Goal: Task Accomplishment & Management: Use online tool/utility

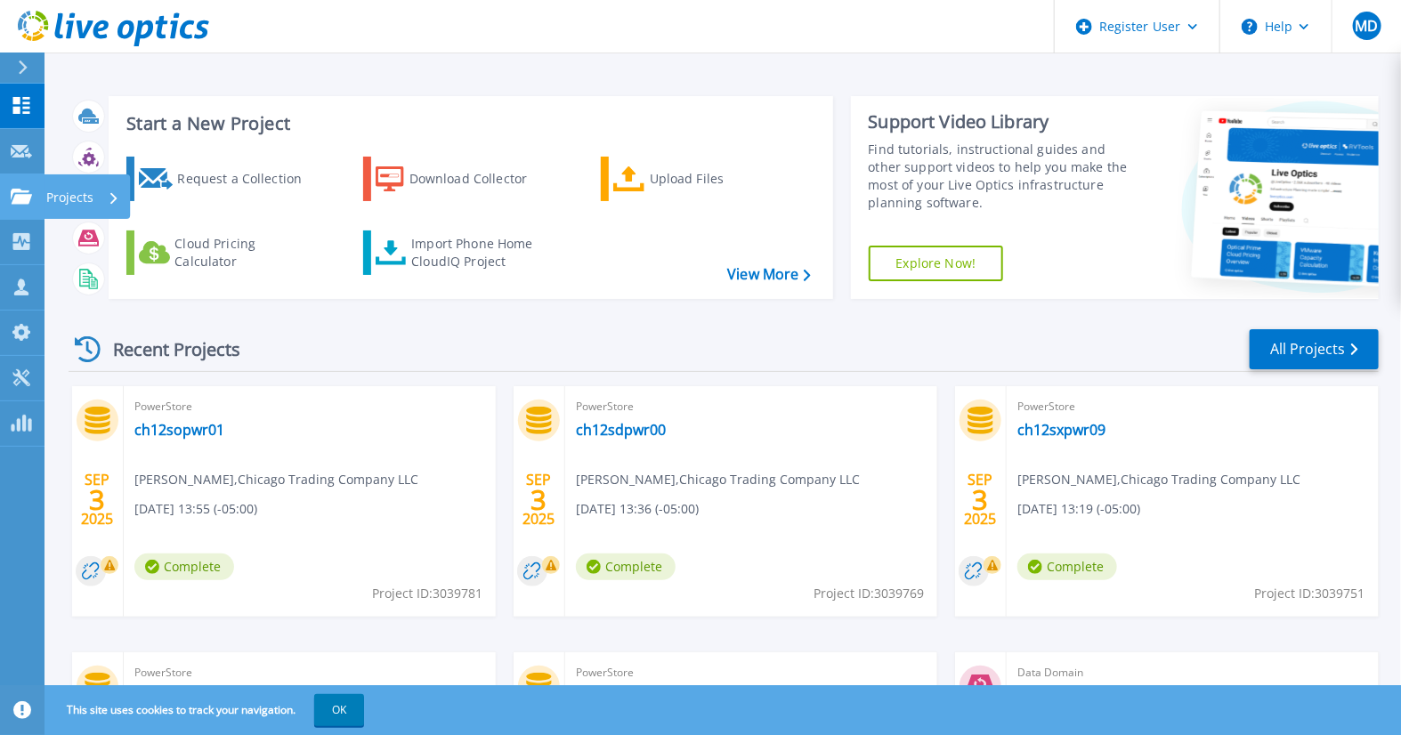
click at [9, 185] on link "Projects Projects" at bounding box center [22, 196] width 45 height 45
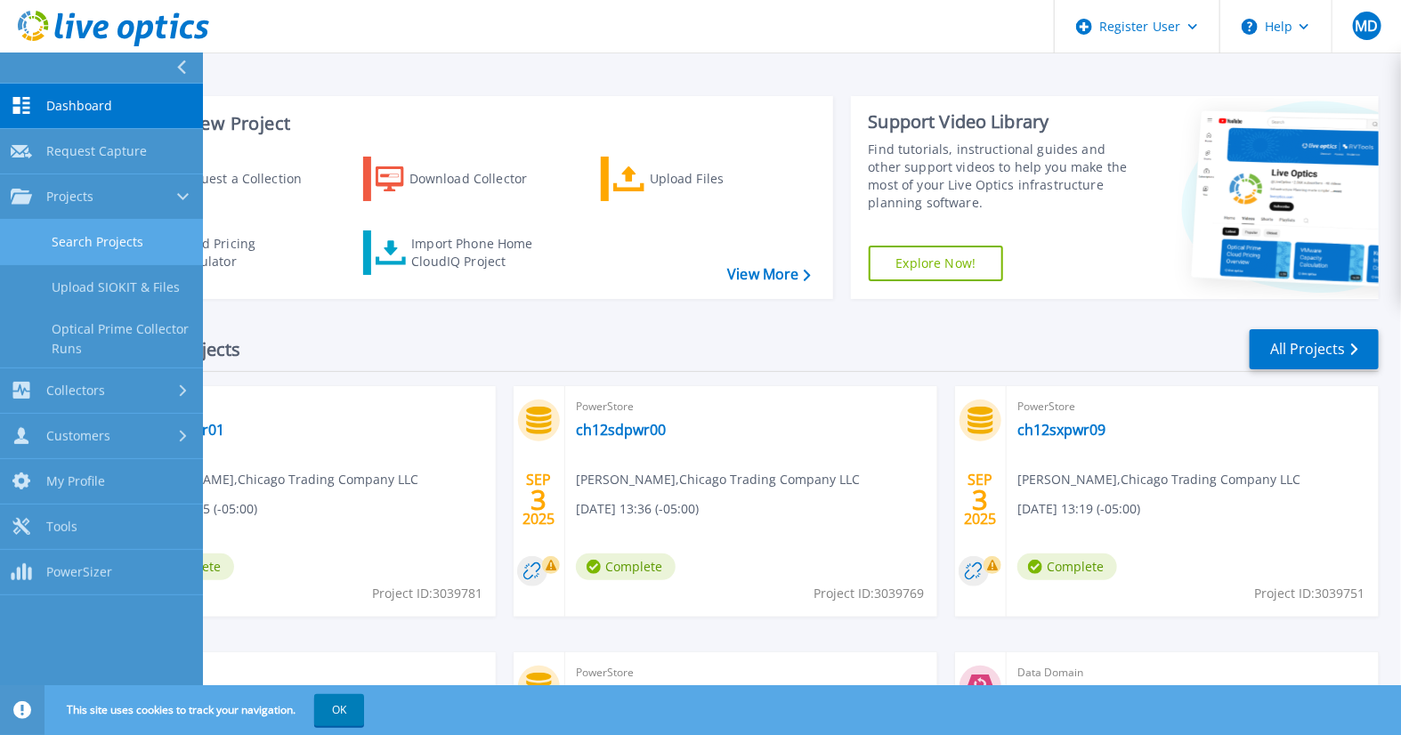
click at [112, 246] on link "Search Projects" at bounding box center [101, 242] width 203 height 45
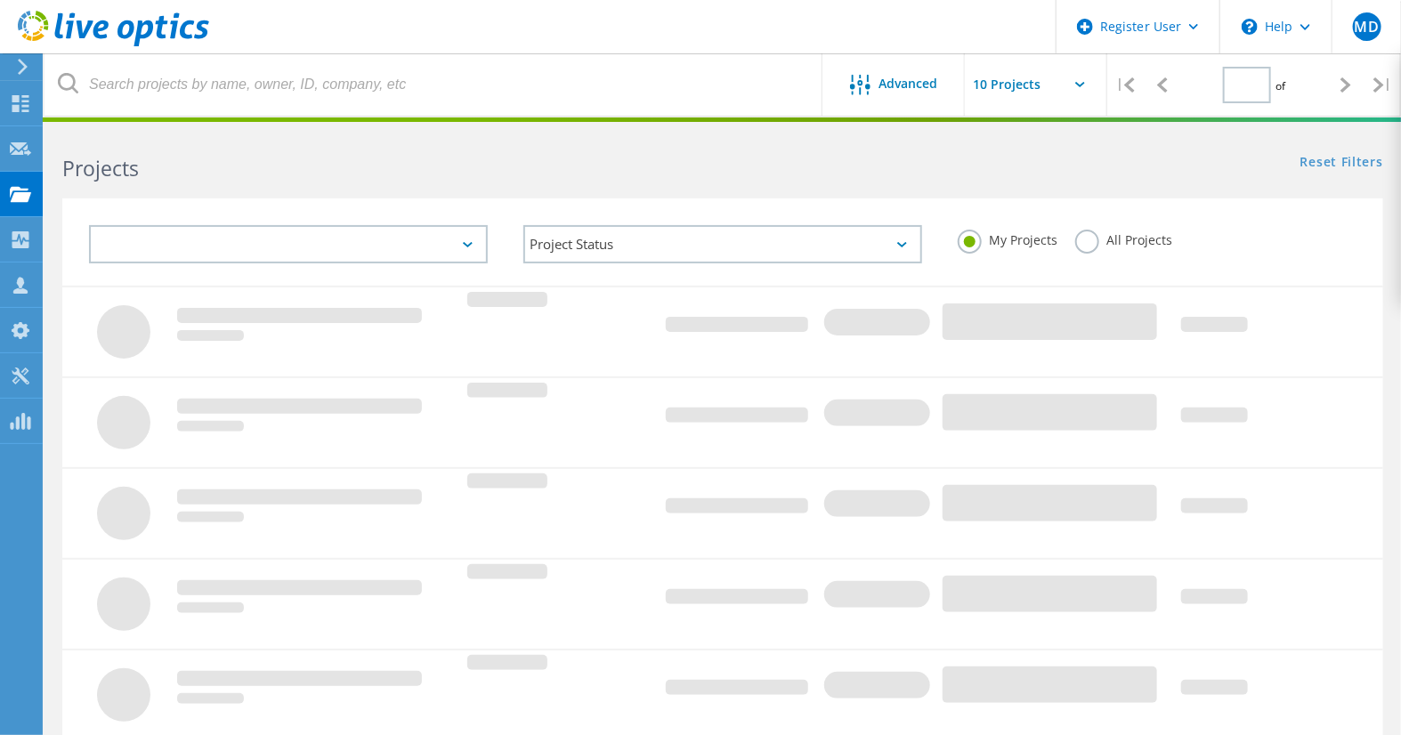
type input "1"
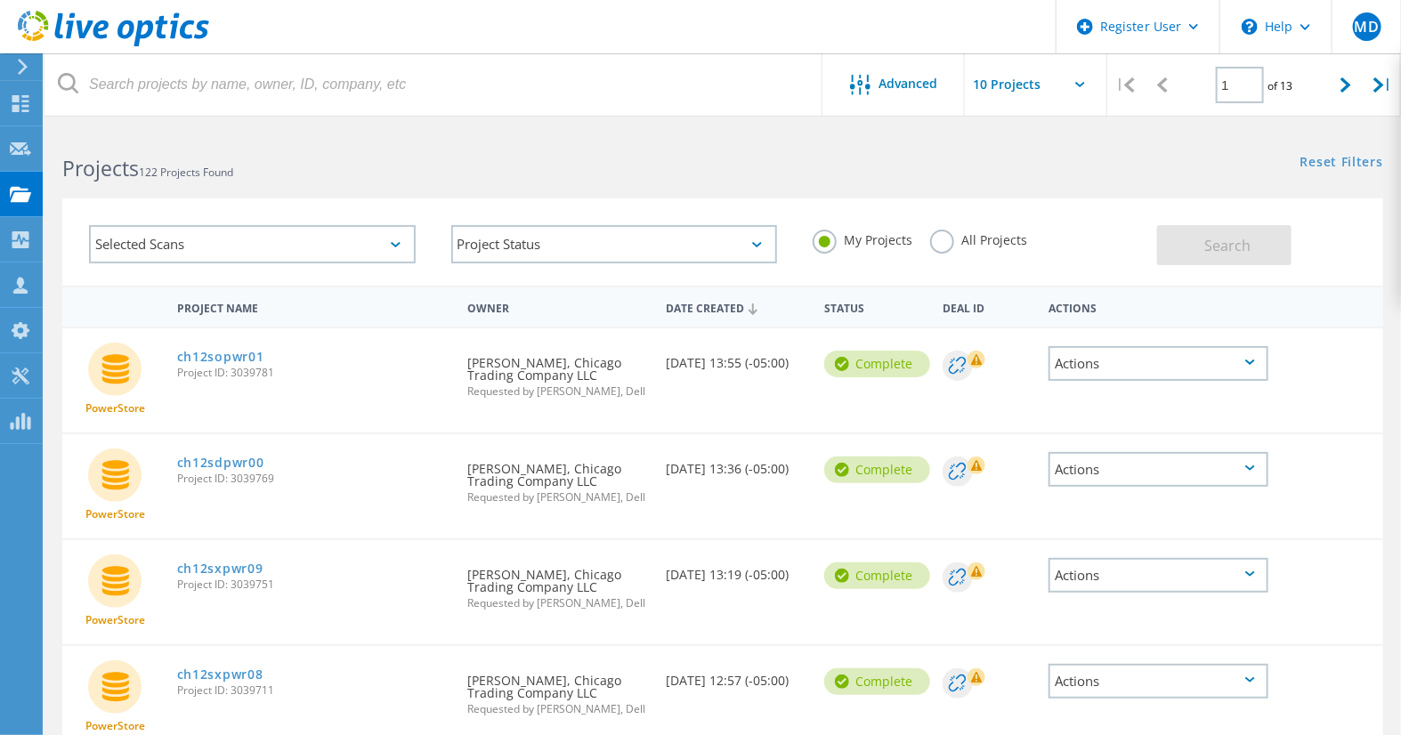
click at [1016, 90] on input "text" at bounding box center [1054, 84] width 178 height 62
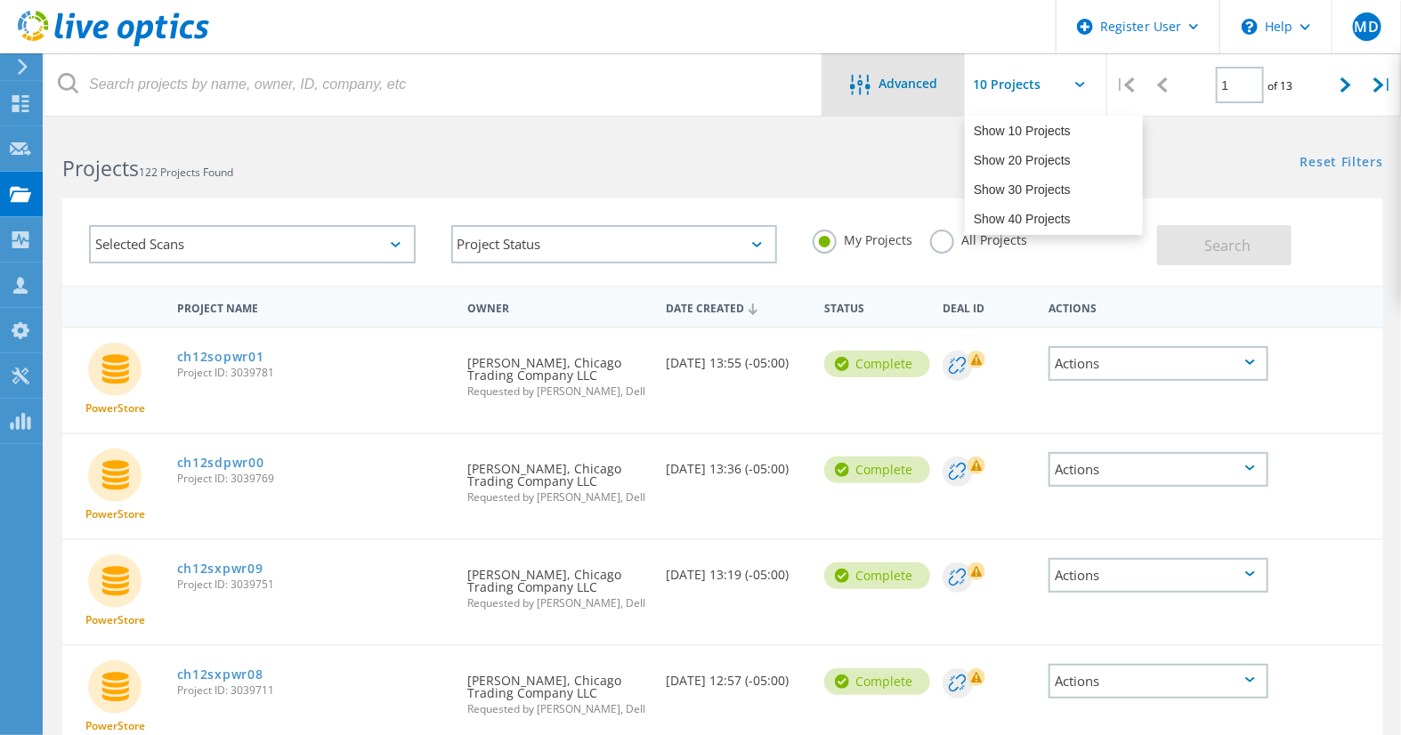
click at [946, 91] on div "Advanced" at bounding box center [894, 86] width 142 height 22
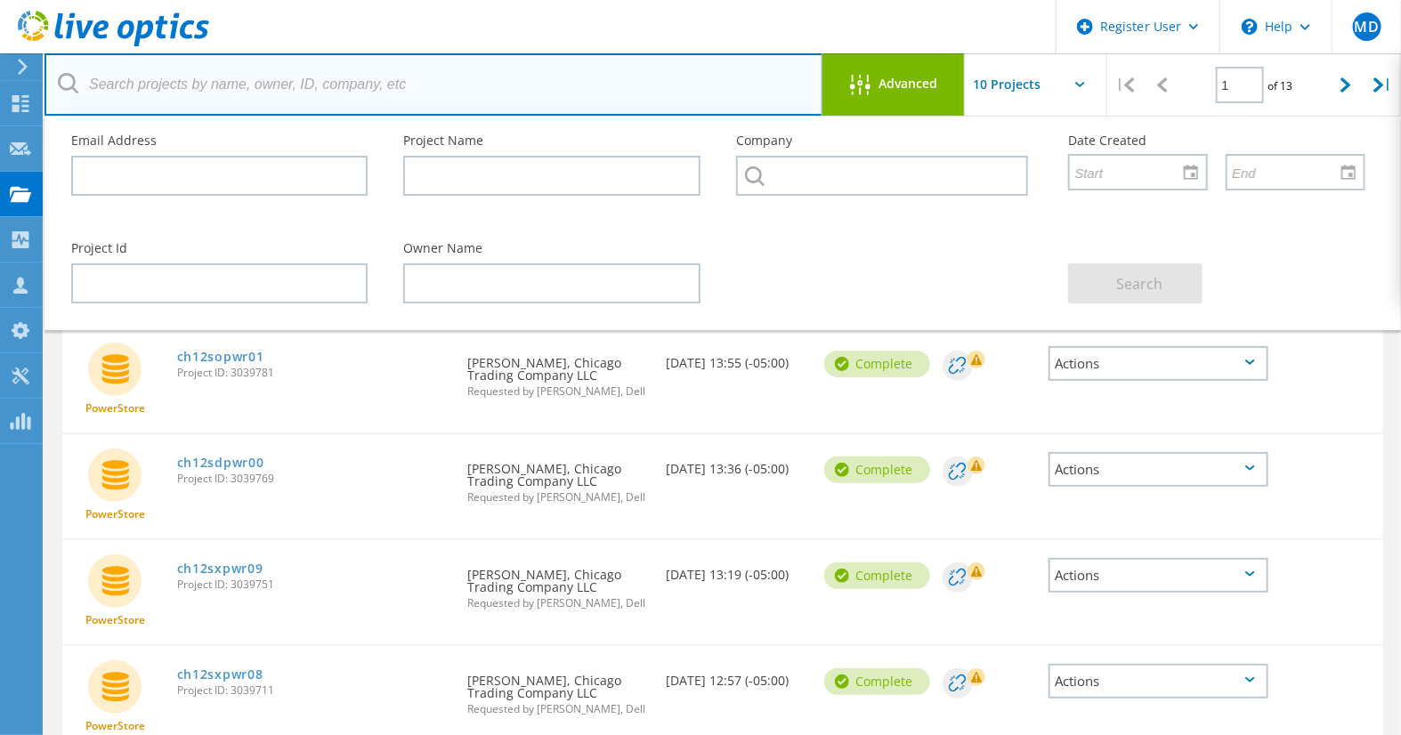
click at [474, 101] on input "text" at bounding box center [434, 84] width 779 height 62
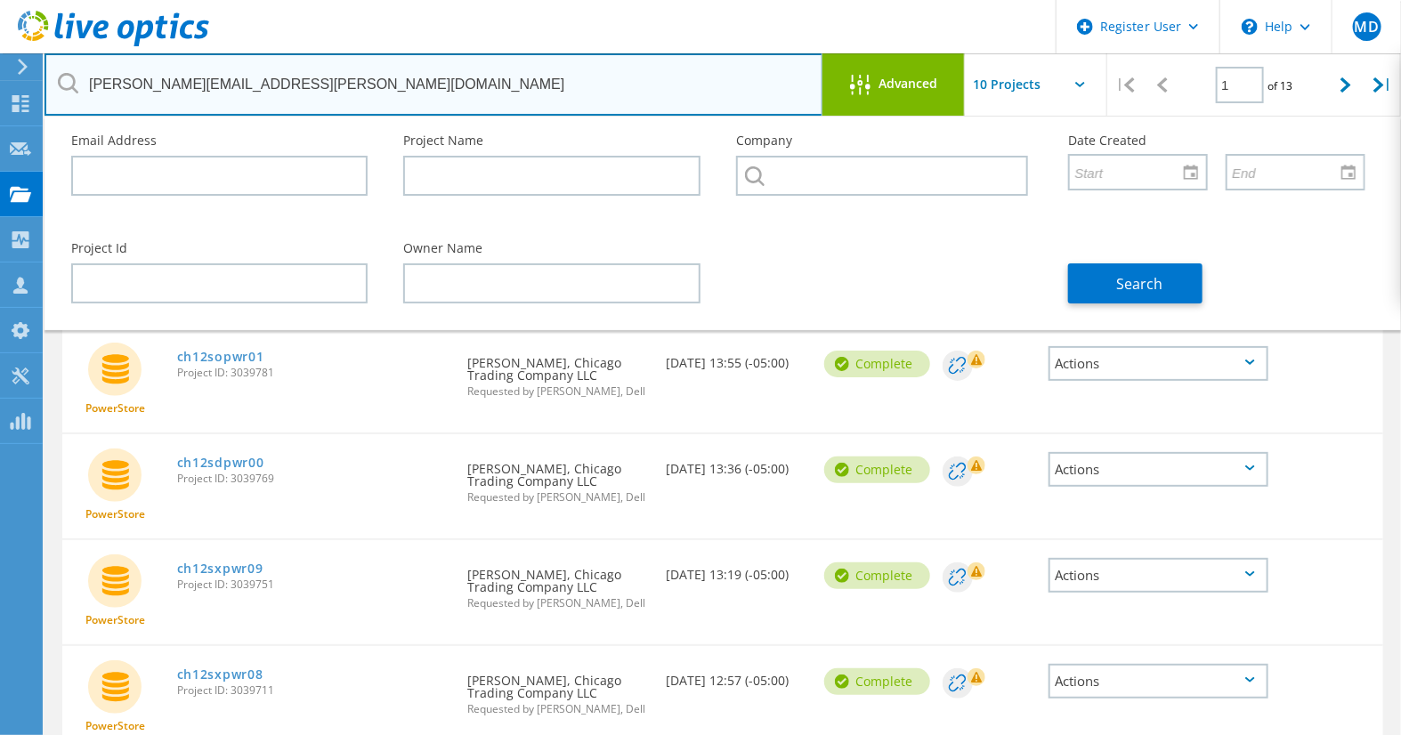
type input "greg.musial@rate.com"
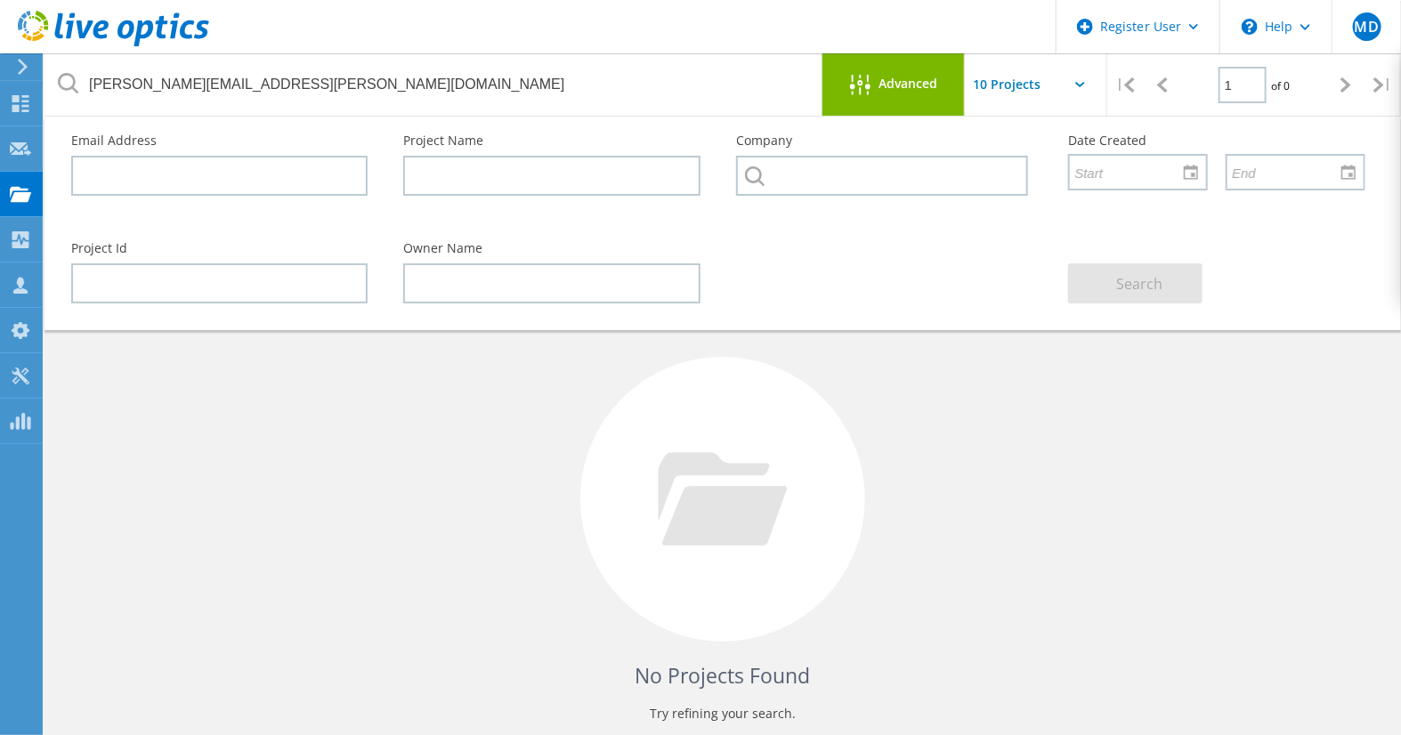
click at [835, 215] on div "Company" at bounding box center [884, 171] width 332 height 108
